Goal: Information Seeking & Learning: Learn about a topic

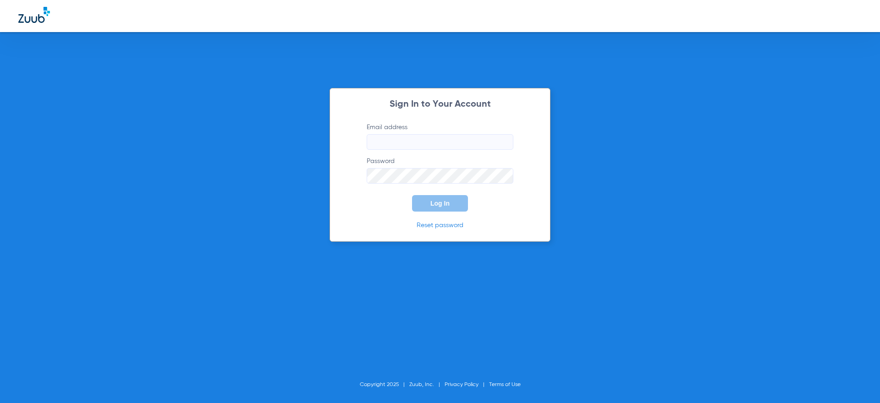
type input "[PERSON_NAME][EMAIL_ADDRESS][DOMAIN_NAME]"
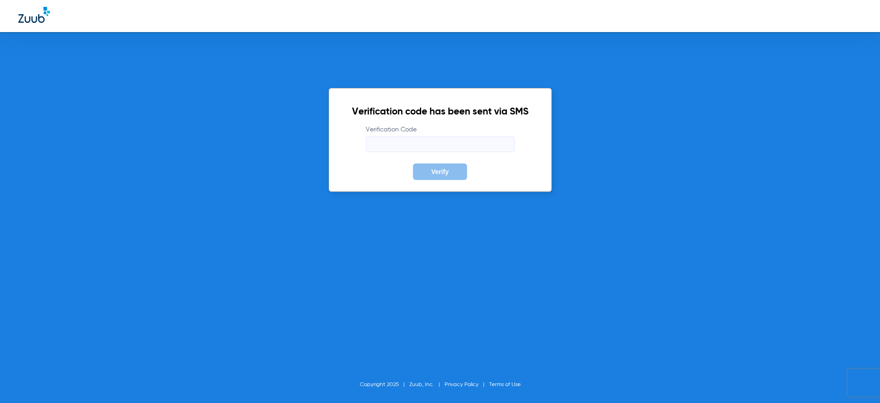
click at [411, 145] on input "Verification Code" at bounding box center [440, 145] width 149 height 16
type input "569479"
click at [413, 164] on button "Verify" at bounding box center [440, 172] width 54 height 16
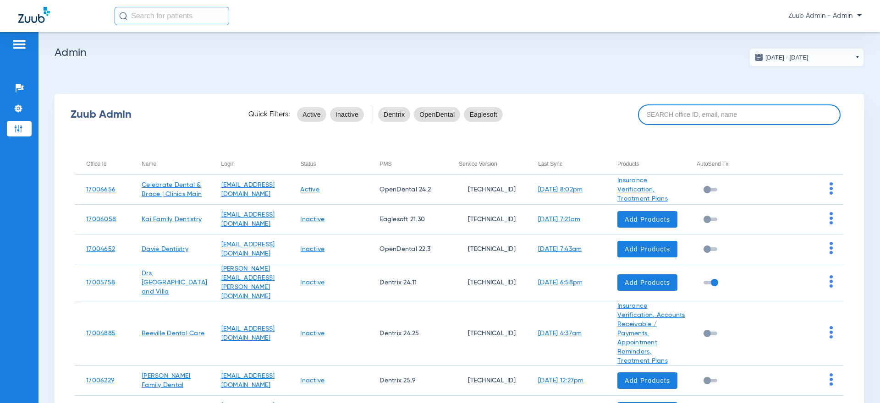
click at [715, 121] on input at bounding box center [739, 114] width 203 height 21
click at [728, 117] on input at bounding box center [739, 114] width 203 height 21
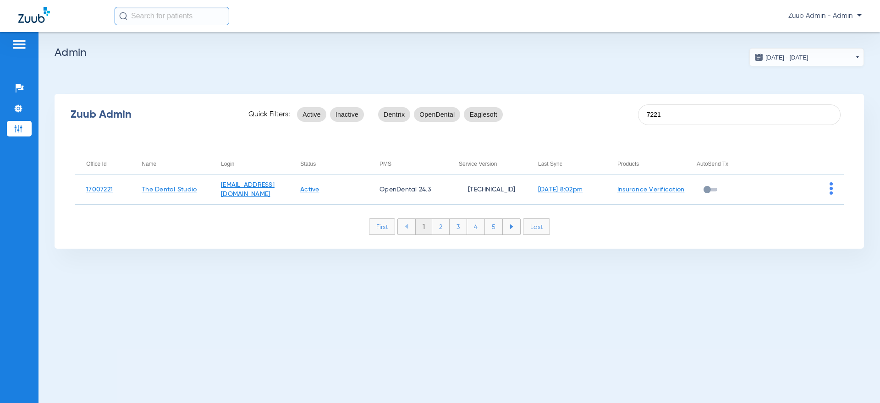
type input "7221"
click at [817, 148] on div "Zuub Admin Quick Filters: Active Inactive Dentrix OpenDental Eaglesoft 7221 Off…" at bounding box center [459, 171] width 809 height 155
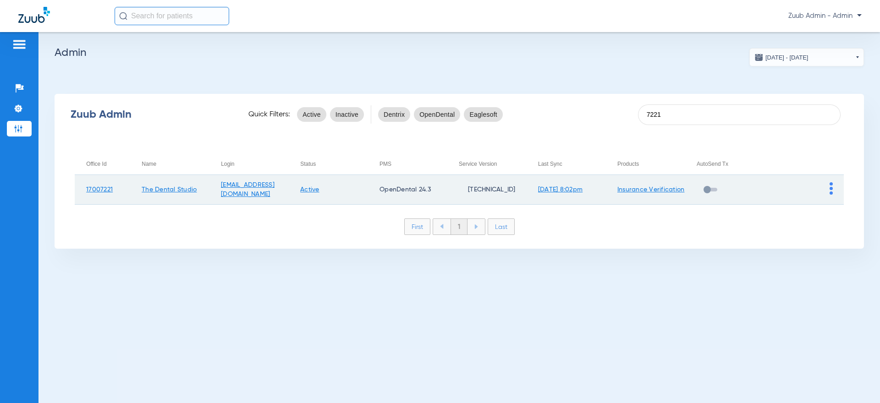
click at [831, 195] on span at bounding box center [830, 193] width 3 height 6
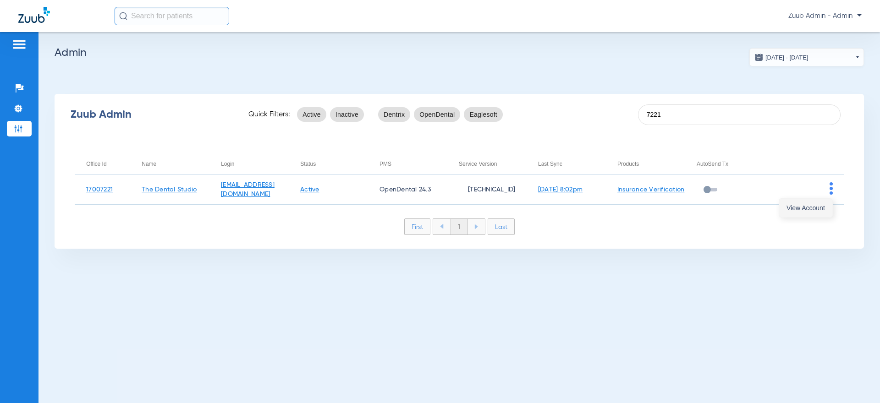
click at [813, 205] on span "View Account" at bounding box center [805, 208] width 38 height 6
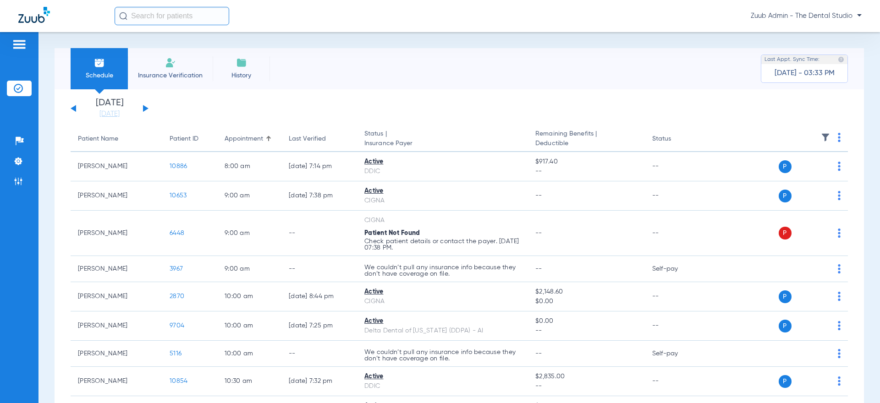
click at [161, 7] on input "text" at bounding box center [172, 16] width 115 height 18
paste input "9605"
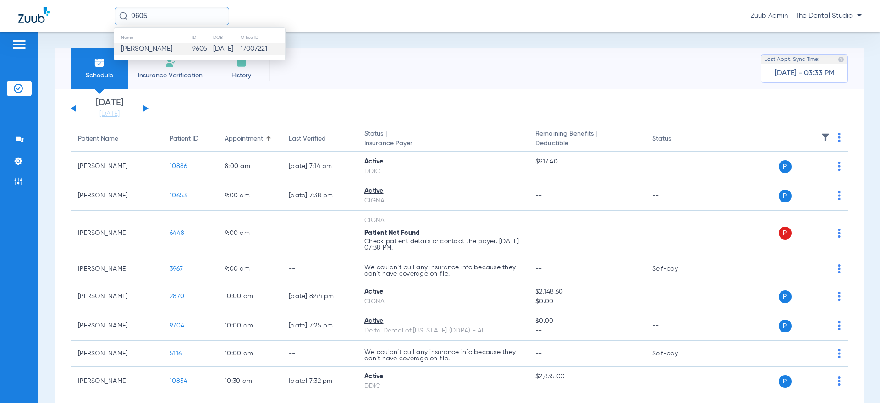
type input "9605"
click at [213, 44] on td "[DATE]" at bounding box center [227, 49] width 28 height 13
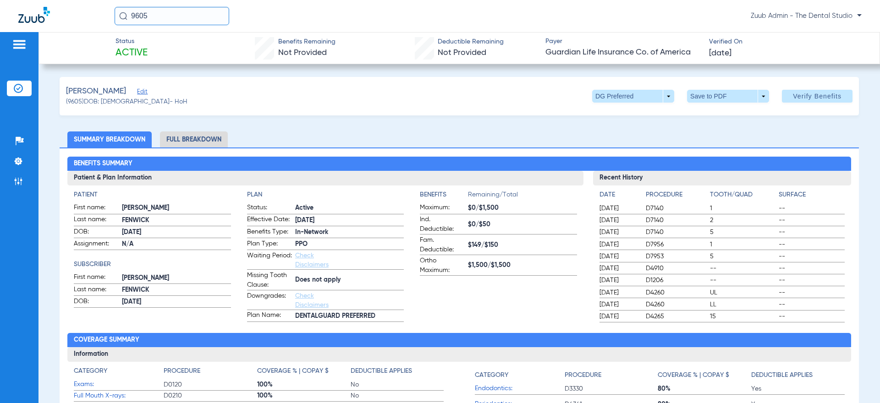
click at [22, 175] on li "Admin" at bounding box center [19, 182] width 25 height 16
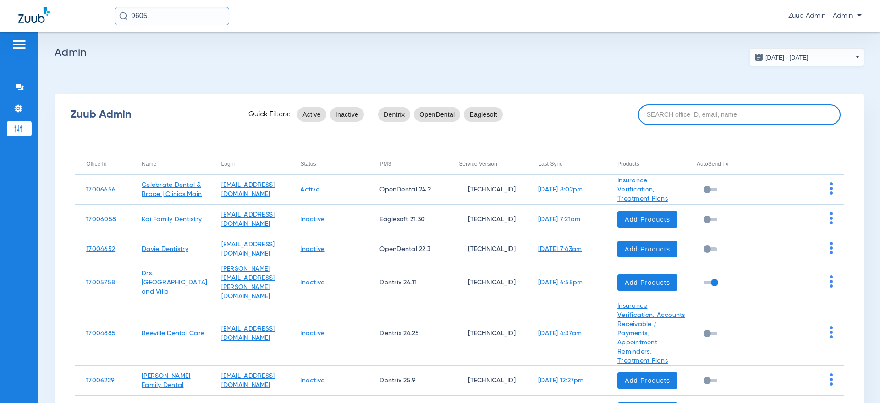
click at [715, 110] on input at bounding box center [739, 114] width 203 height 21
paste input "17006784"
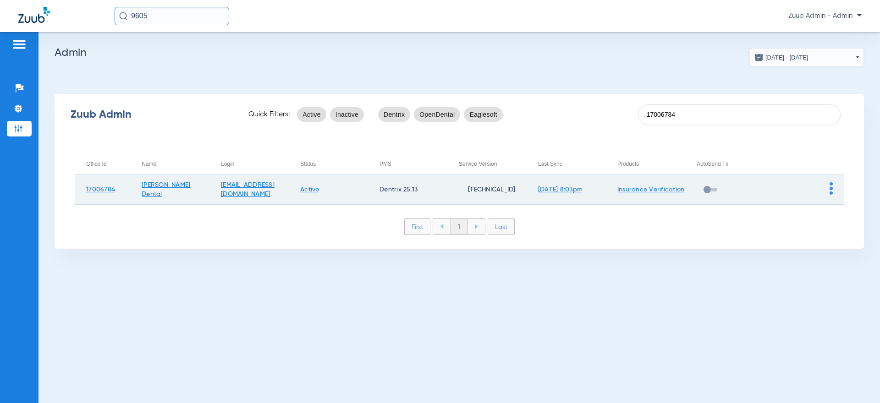
type input "17006784"
click at [833, 190] on td at bounding box center [803, 190] width 79 height 30
click at [829, 185] on img at bounding box center [830, 188] width 3 height 12
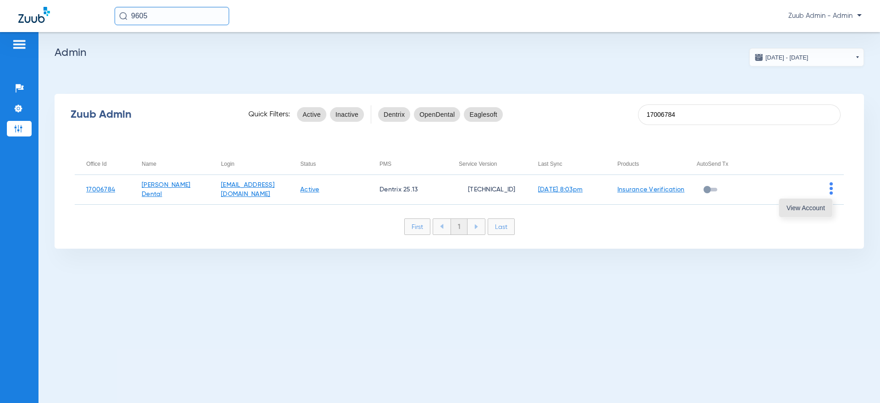
drag, startPoint x: 797, startPoint y: 208, endPoint x: 199, endPoint y: 394, distance: 626.0
click at [797, 208] on span "View Account" at bounding box center [805, 208] width 38 height 6
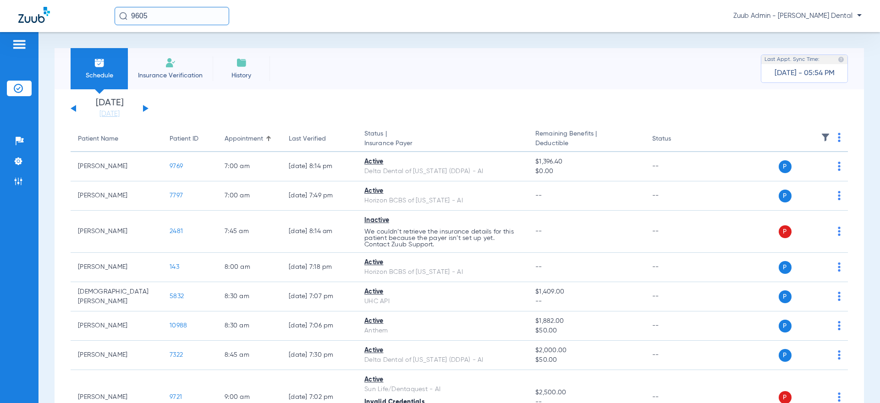
click at [145, 13] on input "9605" at bounding box center [172, 16] width 115 height 18
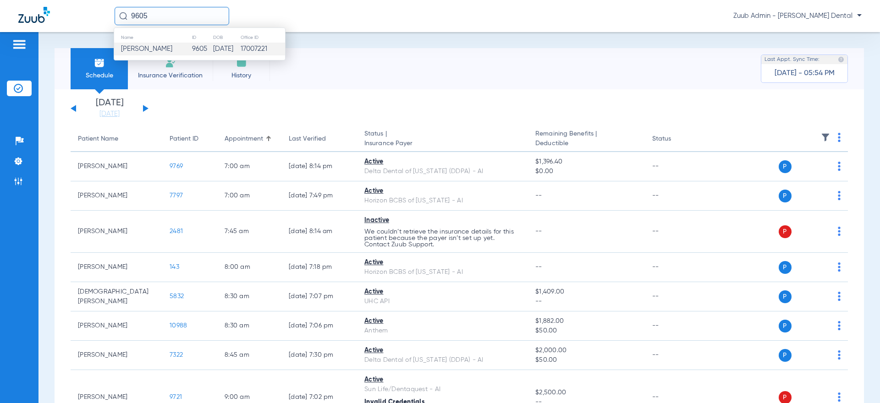
click at [145, 13] on input "9605" at bounding box center [172, 16] width 115 height 18
paste input "871"
type input "8715"
click at [150, 53] on td "[PERSON_NAME]" at bounding box center [152, 49] width 77 height 13
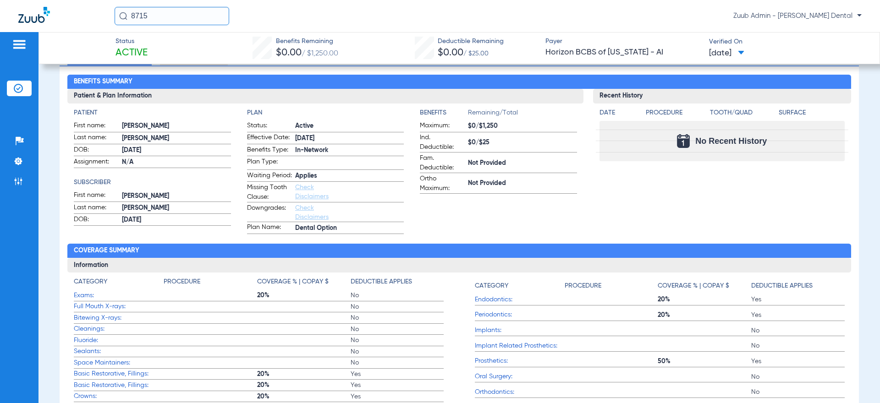
scroll to position [16, 0]
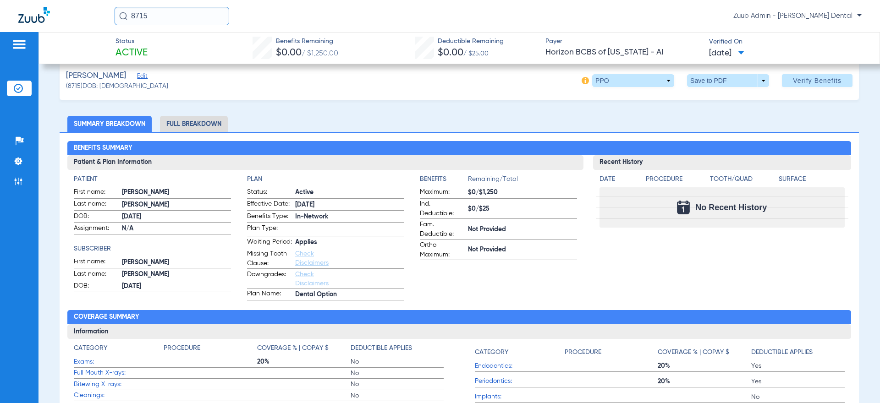
click at [201, 119] on li "Full Breakdown" at bounding box center [194, 124] width 68 height 16
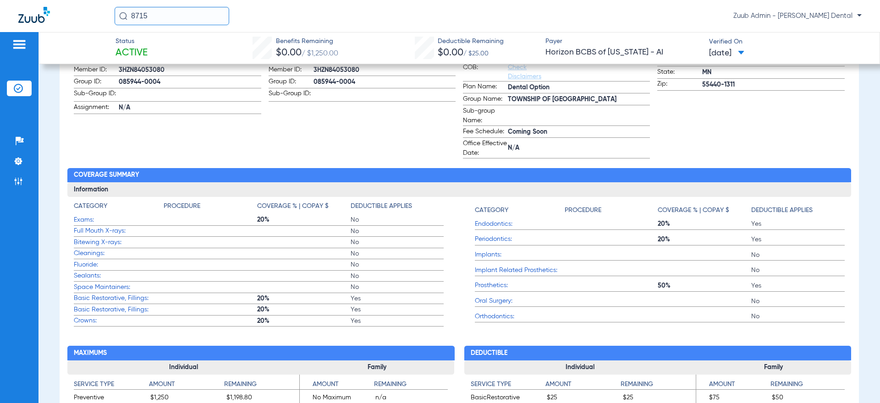
scroll to position [0, 0]
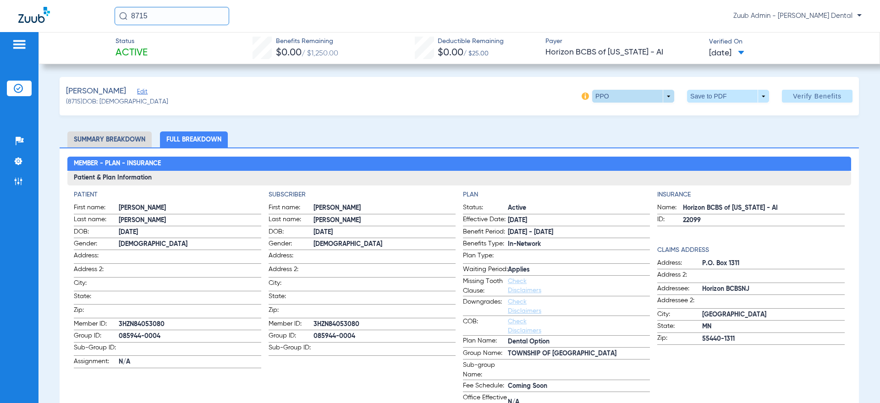
click at [620, 99] on span at bounding box center [633, 96] width 82 height 13
click at [619, 131] on span "Out of Network" at bounding box center [621, 133] width 43 height 6
click at [607, 100] on span at bounding box center [633, 96] width 82 height 13
click at [620, 115] on span "PPO" at bounding box center [621, 114] width 43 height 6
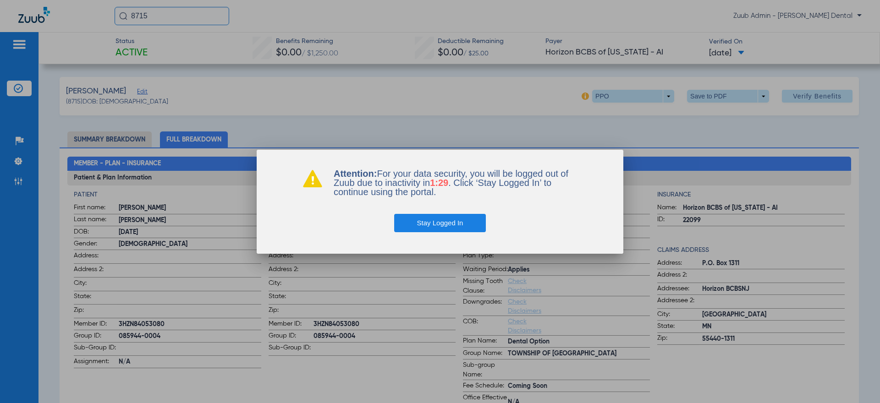
click at [436, 224] on button "Stay Logged In" at bounding box center [440, 223] width 92 height 18
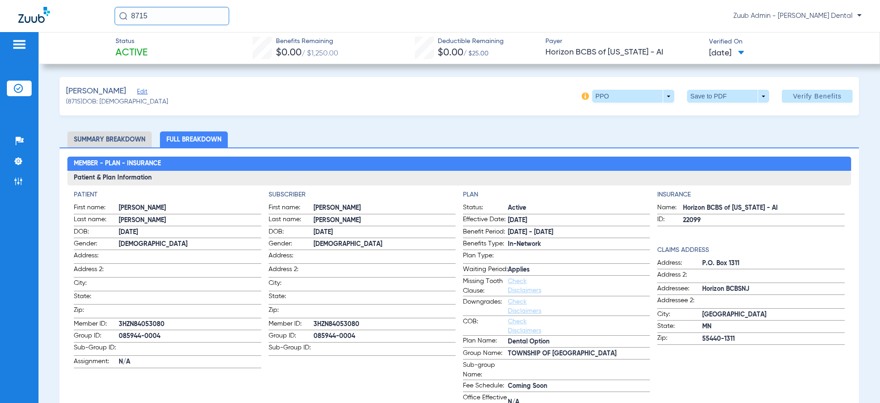
click at [195, 22] on input "8715" at bounding box center [172, 16] width 115 height 18
click at [195, 23] on input "8715" at bounding box center [172, 16] width 115 height 18
click at [12, 181] on li "Admin" at bounding box center [19, 182] width 25 height 16
click at [15, 180] on img at bounding box center [18, 181] width 9 height 9
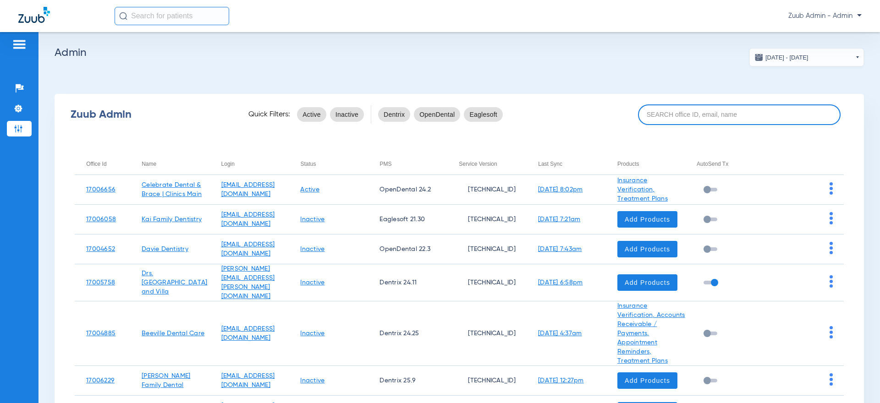
click at [713, 115] on input at bounding box center [739, 114] width 203 height 21
click at [697, 118] on input at bounding box center [739, 114] width 203 height 21
click at [700, 111] on input at bounding box center [739, 114] width 203 height 21
paste input "17006527"
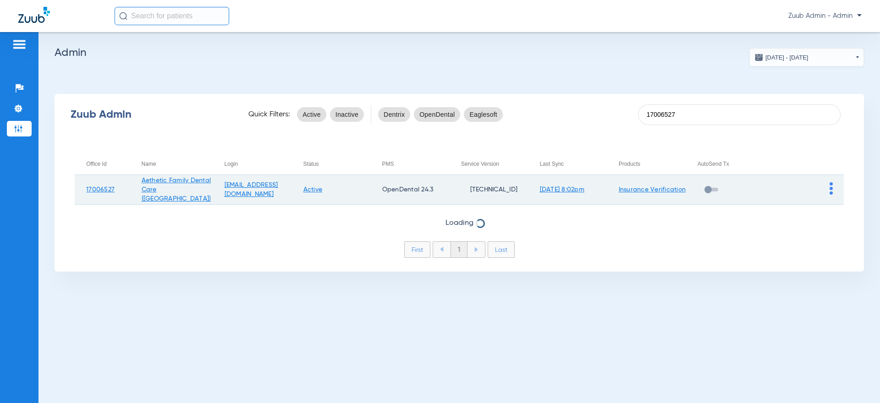
type input "17006527"
click at [829, 185] on img at bounding box center [830, 188] width 3 height 12
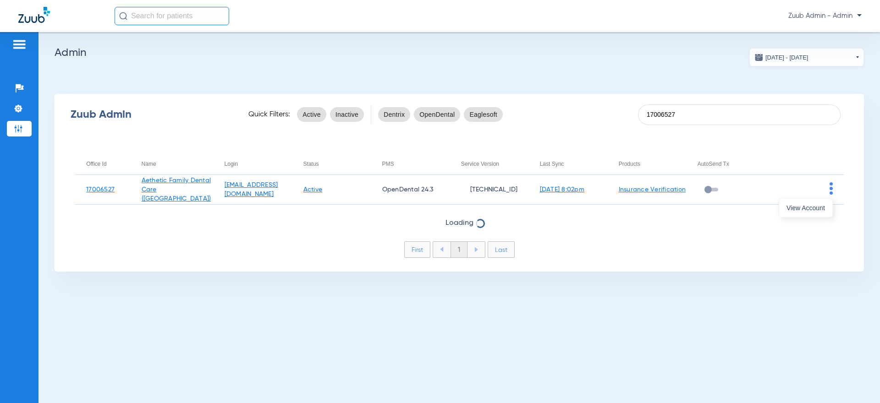
drag, startPoint x: 801, startPoint y: 211, endPoint x: 797, endPoint y: 207, distance: 6.2
click at [801, 211] on span "View Account" at bounding box center [805, 208] width 38 height 6
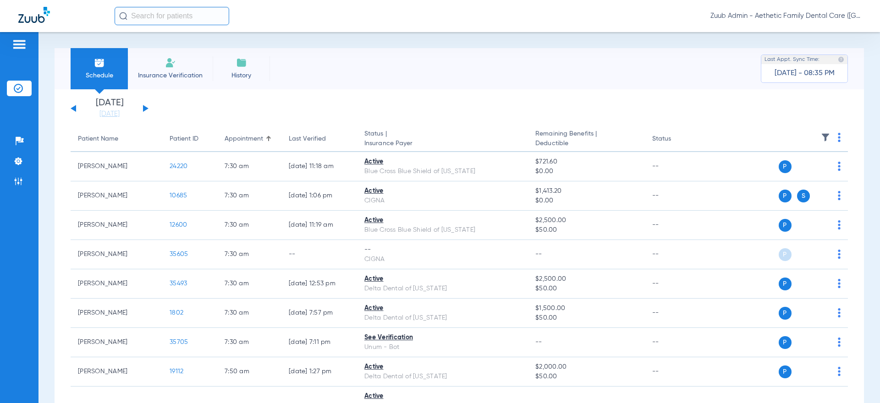
click at [198, 3] on div "Zuub Admin - Aethetic Family Dental Care ([GEOGRAPHIC_DATA])" at bounding box center [440, 16] width 880 height 32
paste input "16309"
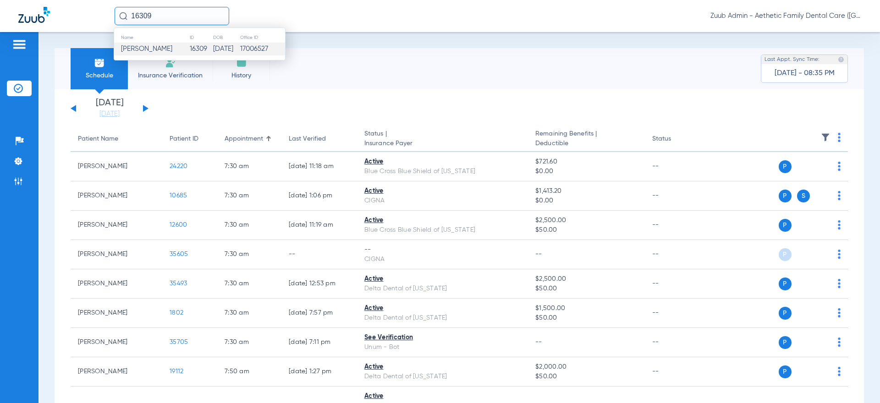
type input "16309"
click at [216, 43] on td "[DATE]" at bounding box center [226, 49] width 27 height 13
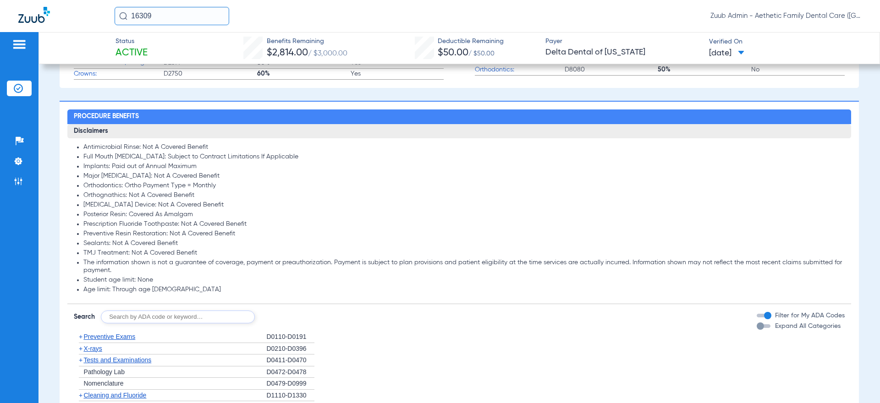
scroll to position [522, 0]
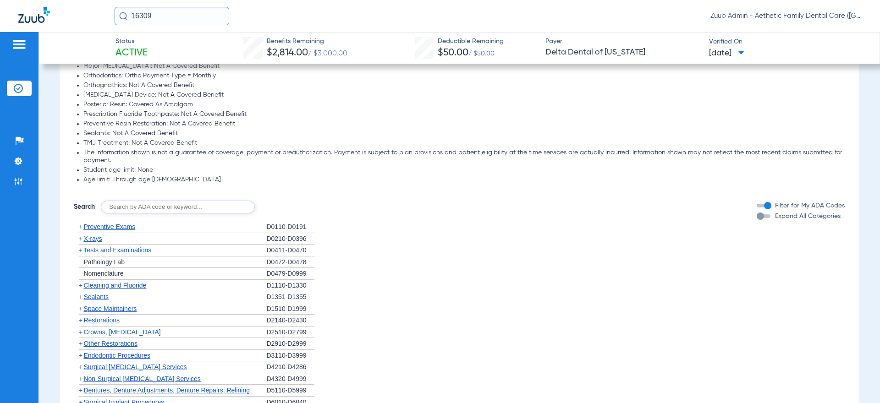
click at [112, 223] on div "+ Preventive Exams" at bounding box center [170, 227] width 192 height 12
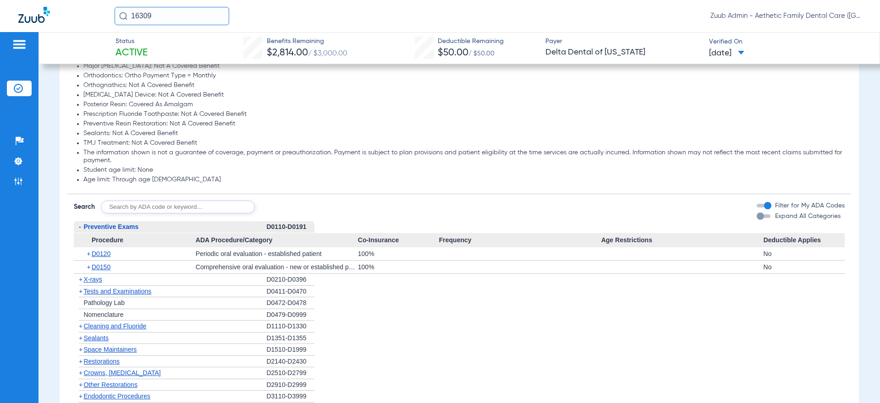
click at [95, 282] on span "X-rays" at bounding box center [92, 279] width 18 height 7
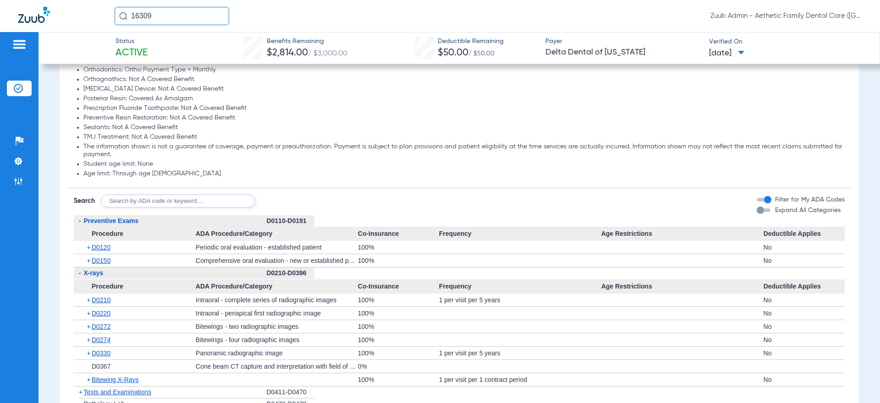
scroll to position [581, 0]
